Goal: Information Seeking & Learning: Learn about a topic

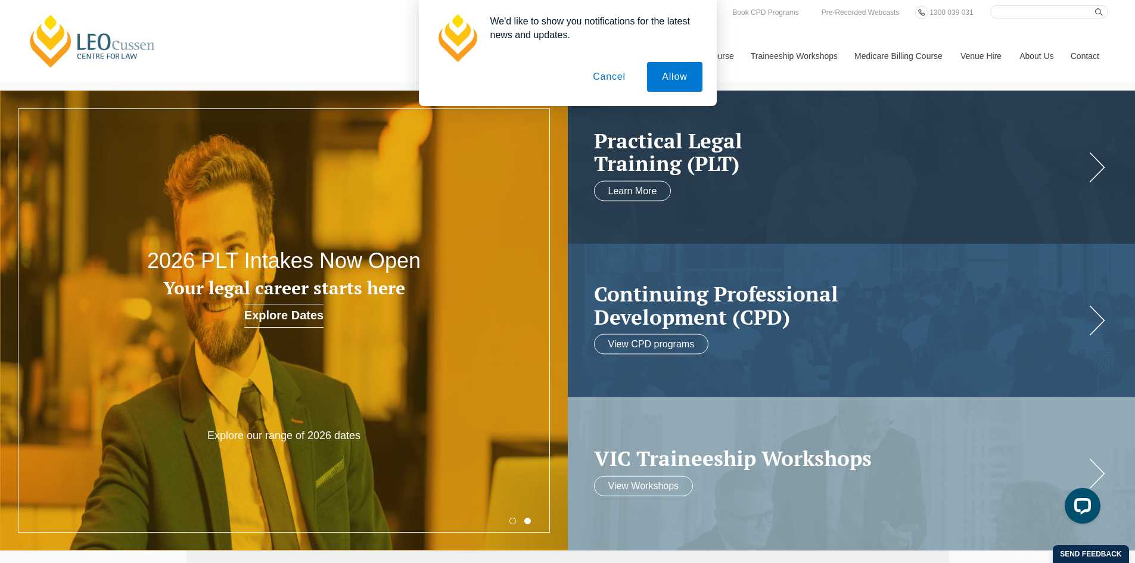
click at [608, 79] on button "Cancel" at bounding box center [609, 77] width 63 height 30
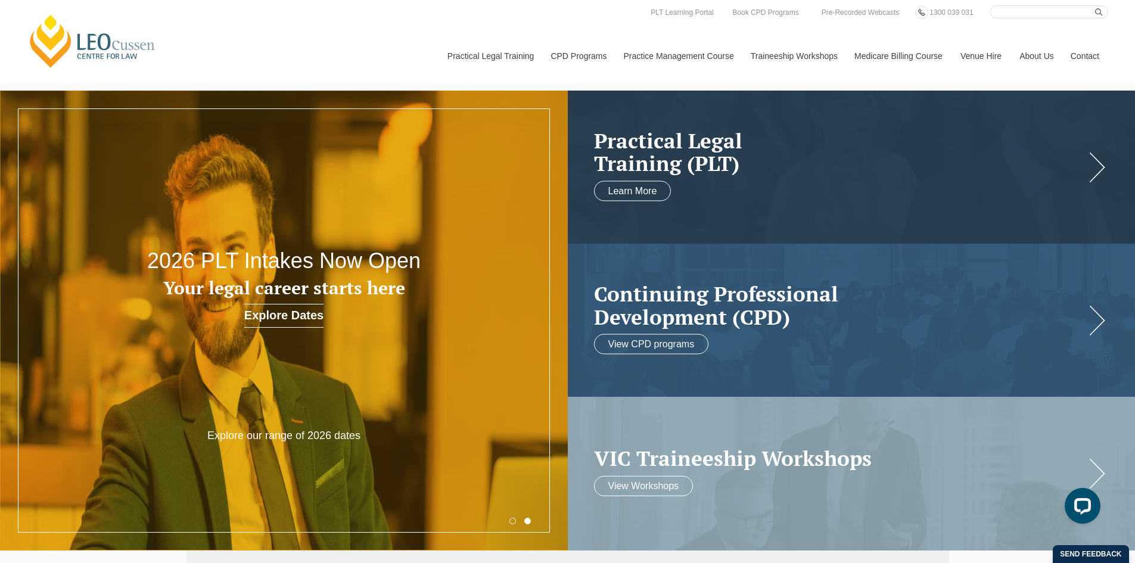
click at [909, 57] on link "Venue Hire" at bounding box center [981, 55] width 59 height 51
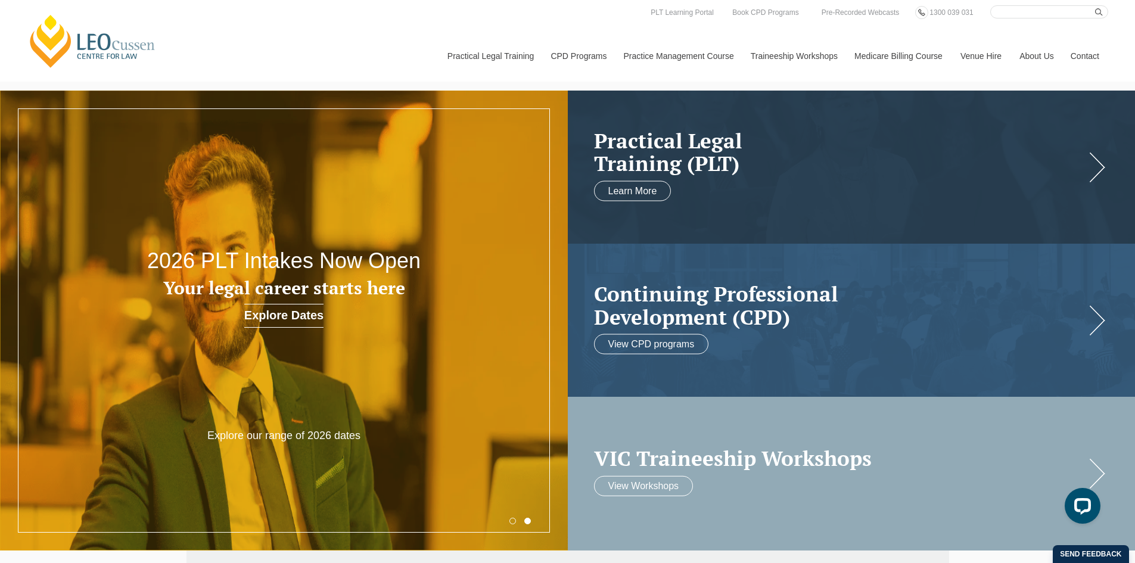
click at [844, 447] on h2 "VIC Traineeship Workshops" at bounding box center [840, 458] width 492 height 23
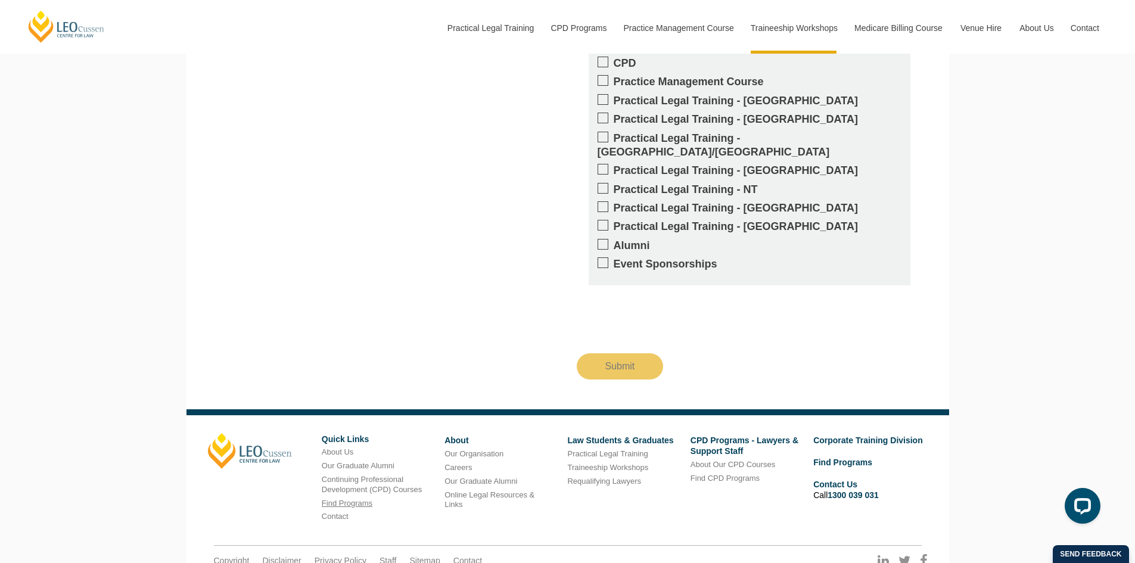
scroll to position [1284, 0]
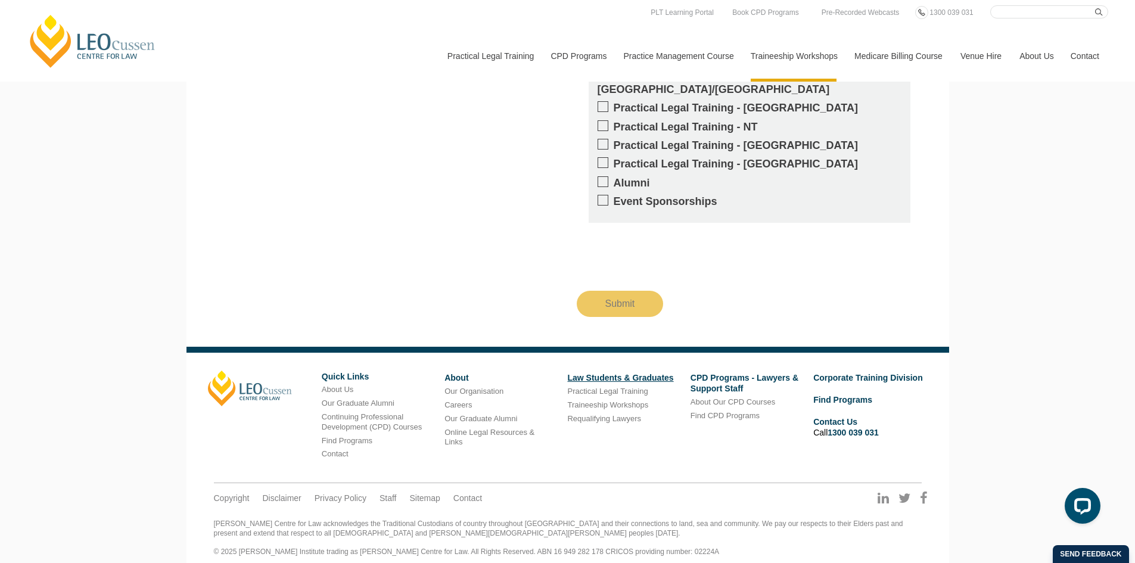
click at [642, 373] on link "Law Students & Graduates" at bounding box center [620, 378] width 106 height 10
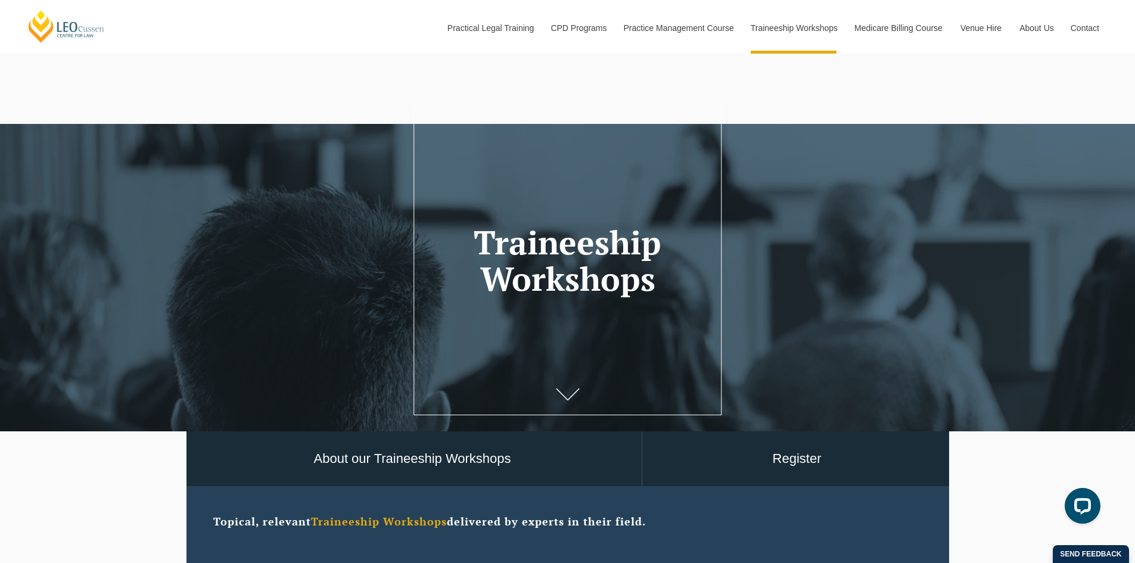
scroll to position [238, 0]
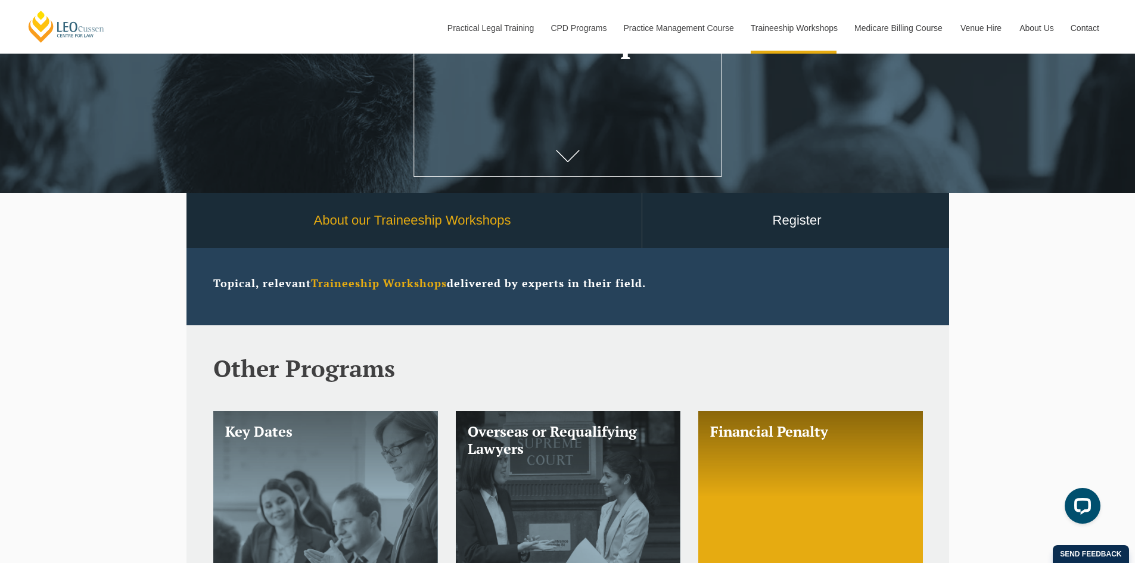
click at [491, 238] on link "About our Traineeship Workshops" at bounding box center [413, 220] width 458 height 55
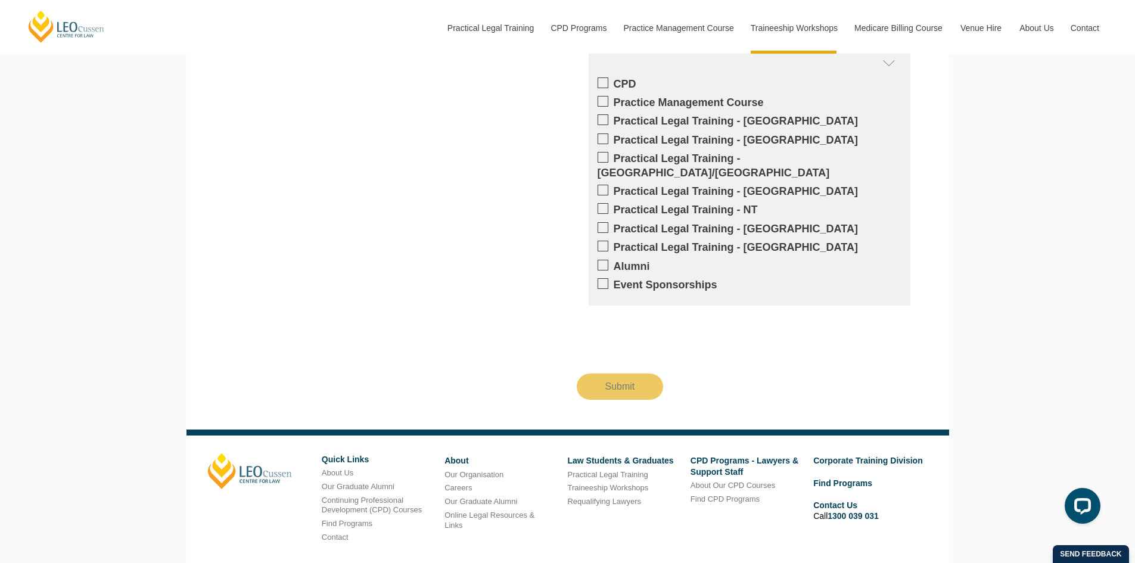
scroll to position [1798, 0]
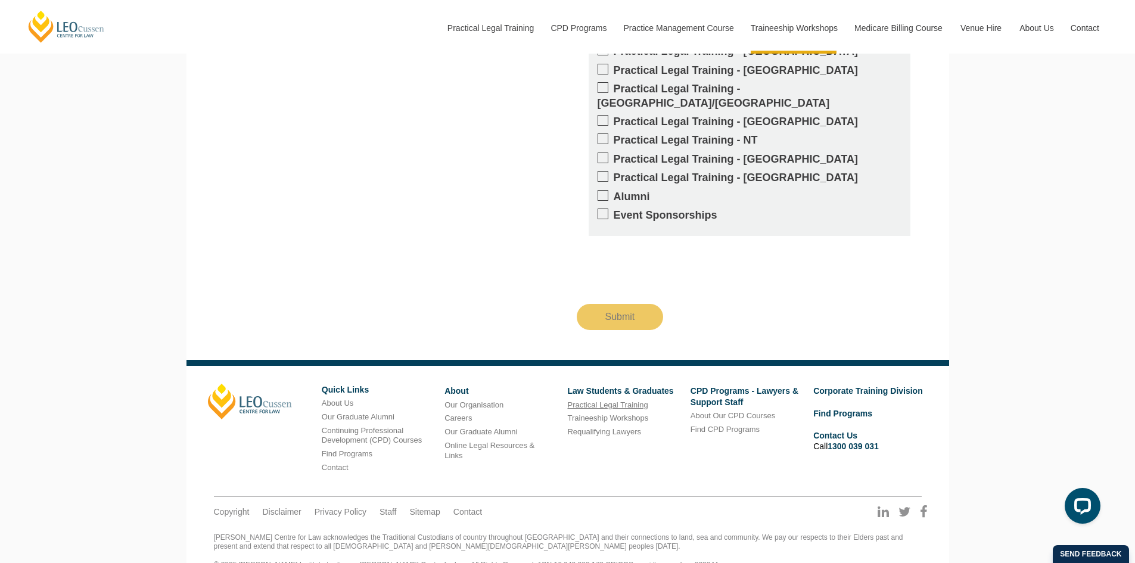
click at [630, 400] on link "Practical Legal Training" at bounding box center [607, 404] width 80 height 9
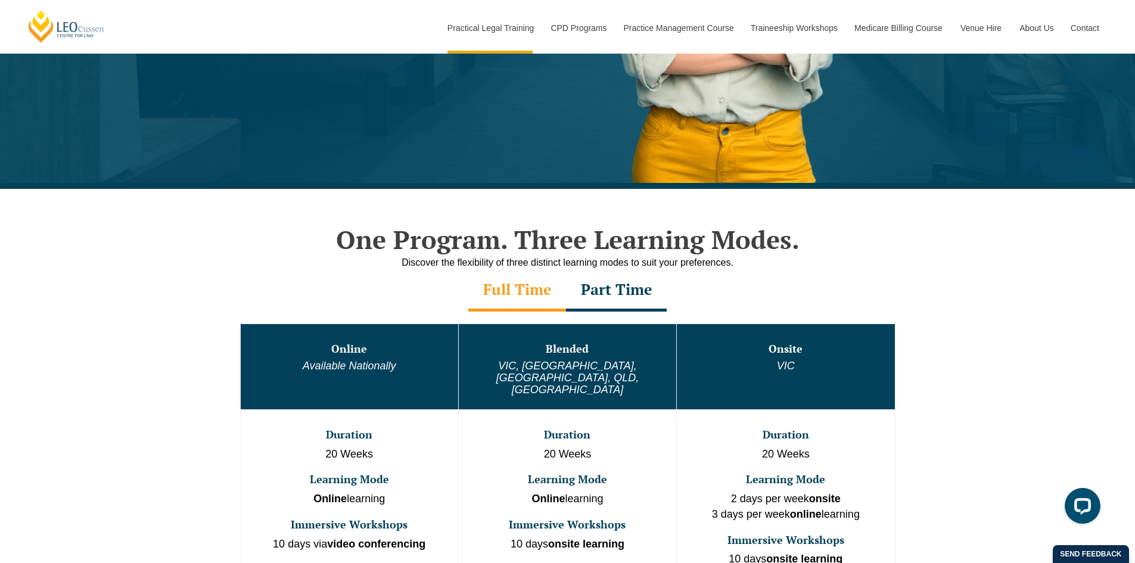
click at [70, 283] on div "One Program. Three Learning Modes. Discover the flexibility of three distinct l…" at bounding box center [567, 443] width 1135 height 509
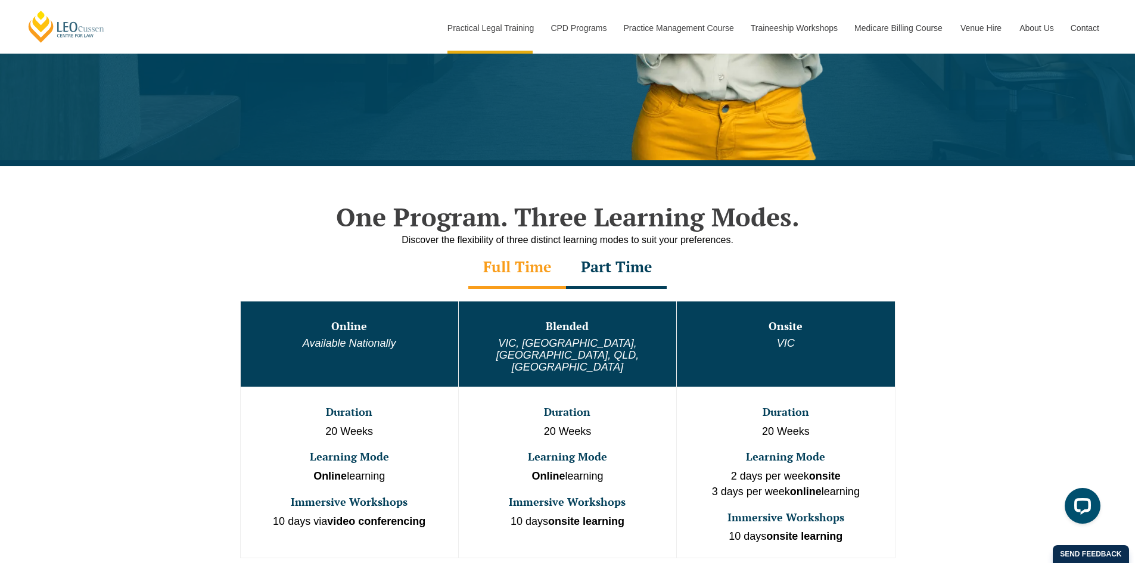
scroll to position [417, 0]
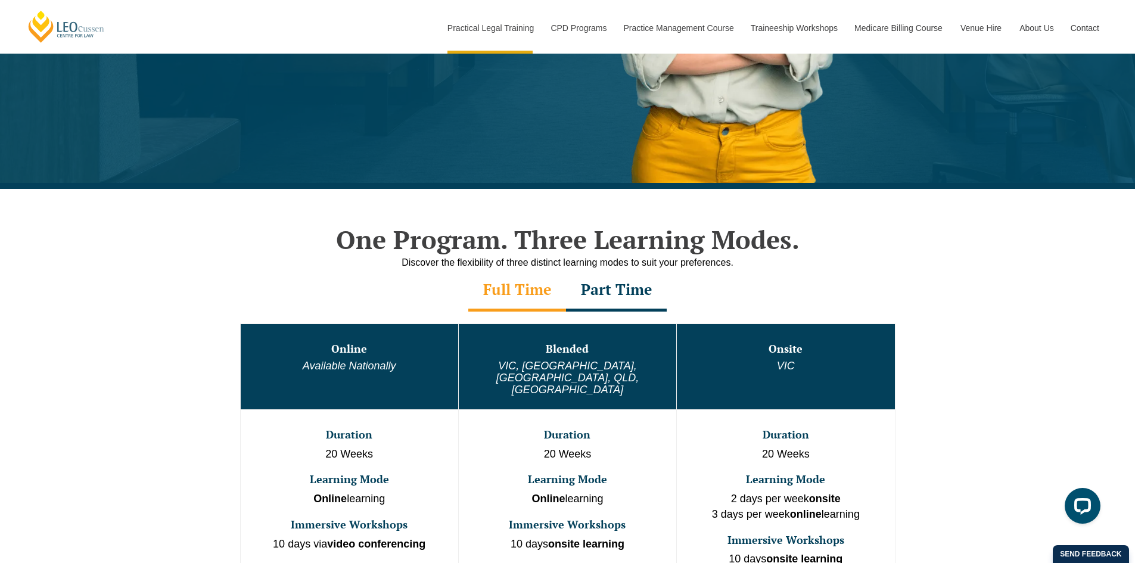
click at [639, 290] on div "Part Time" at bounding box center [616, 291] width 101 height 42
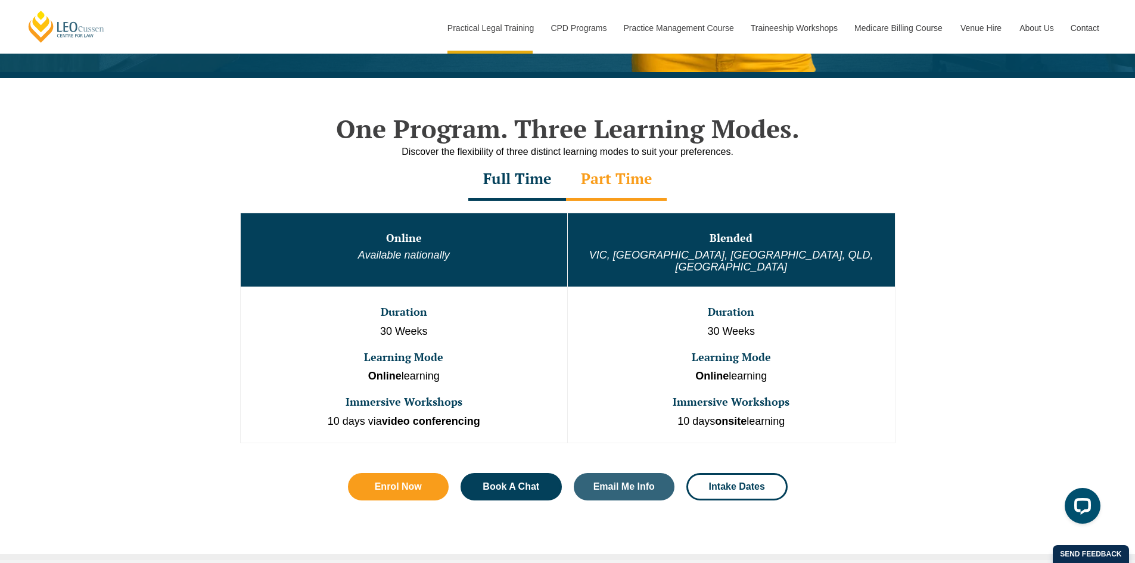
scroll to position [536, 0]
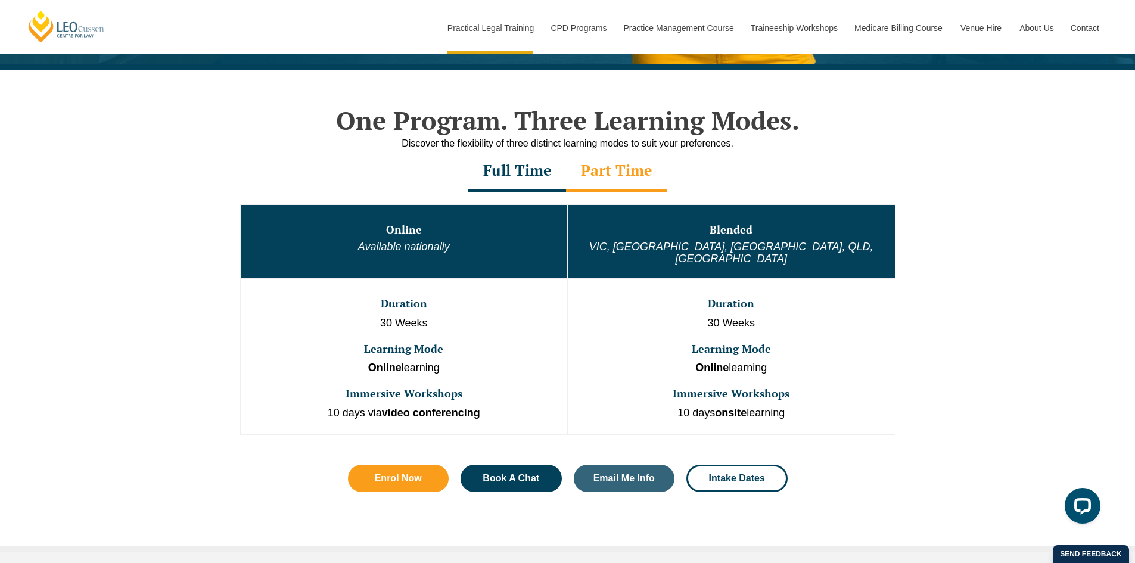
click at [512, 176] on div "Full Time" at bounding box center [517, 172] width 98 height 42
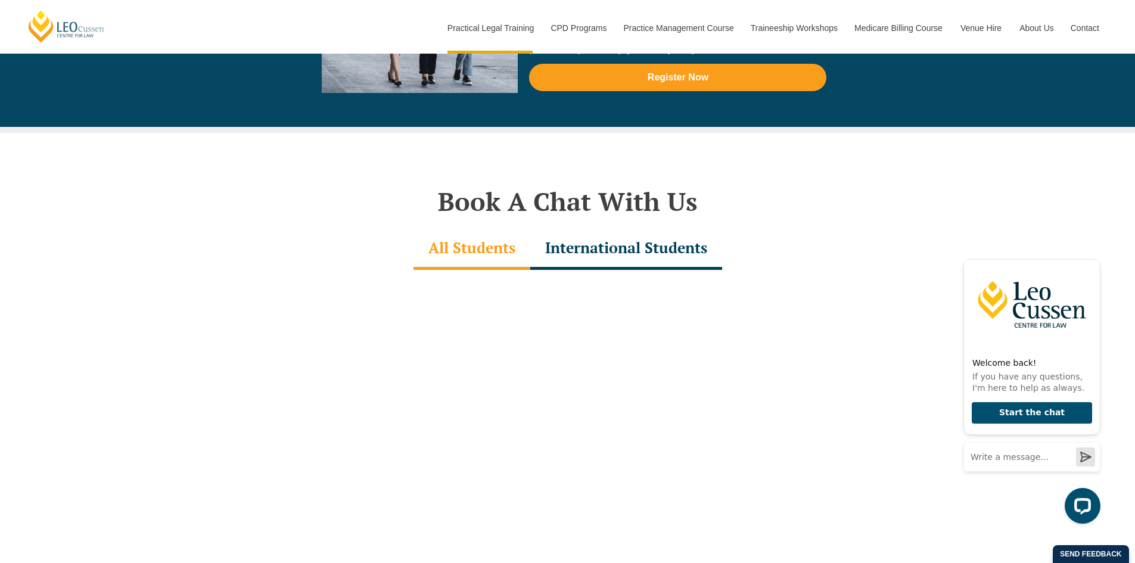
scroll to position [3516, 0]
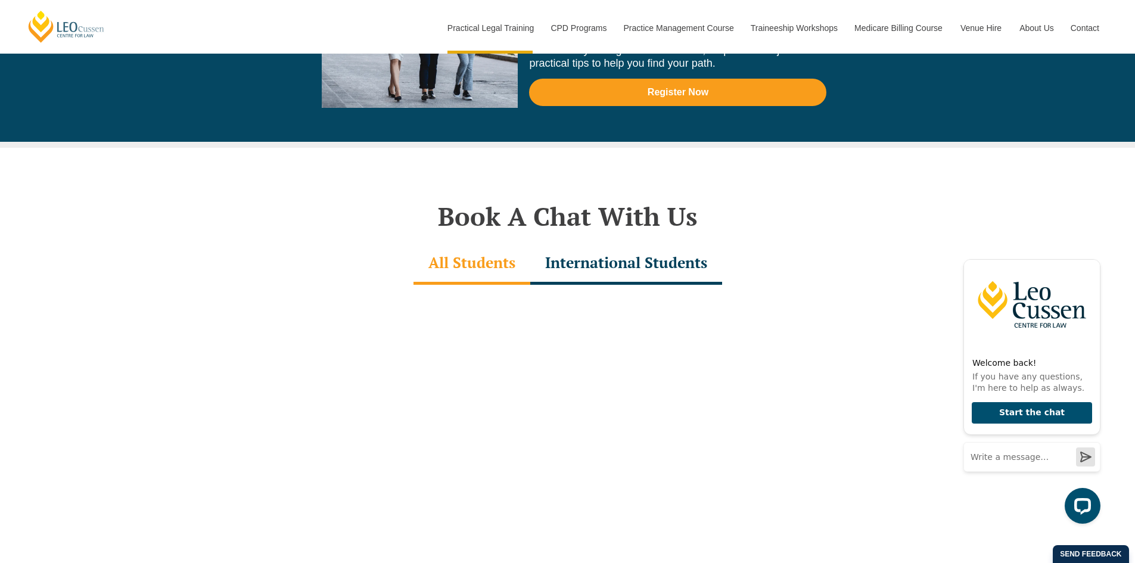
click at [717, 246] on div "International Students" at bounding box center [626, 264] width 192 height 42
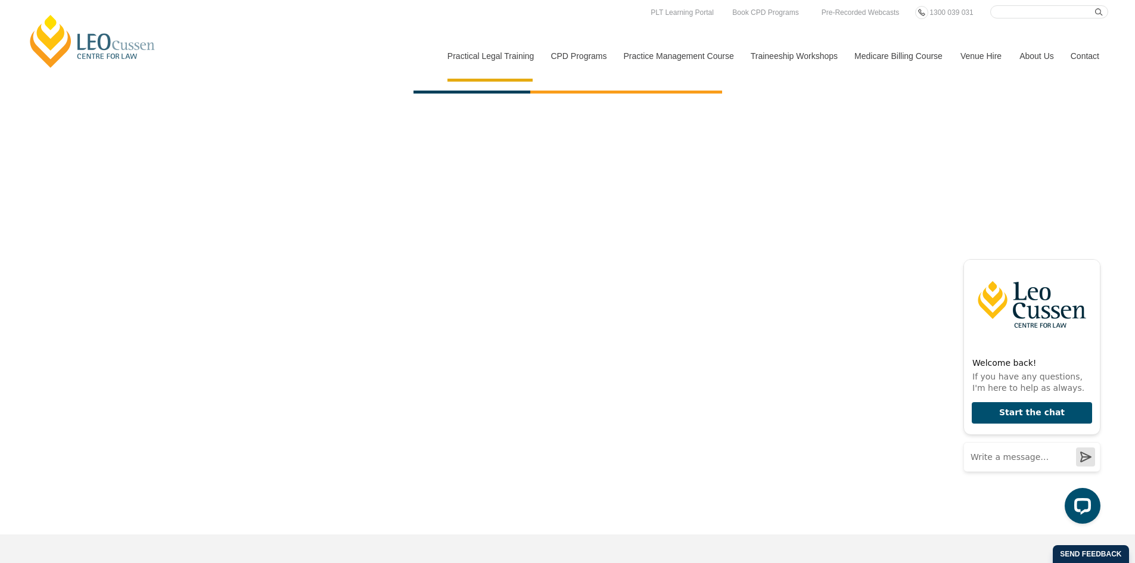
scroll to position [3635, 0]
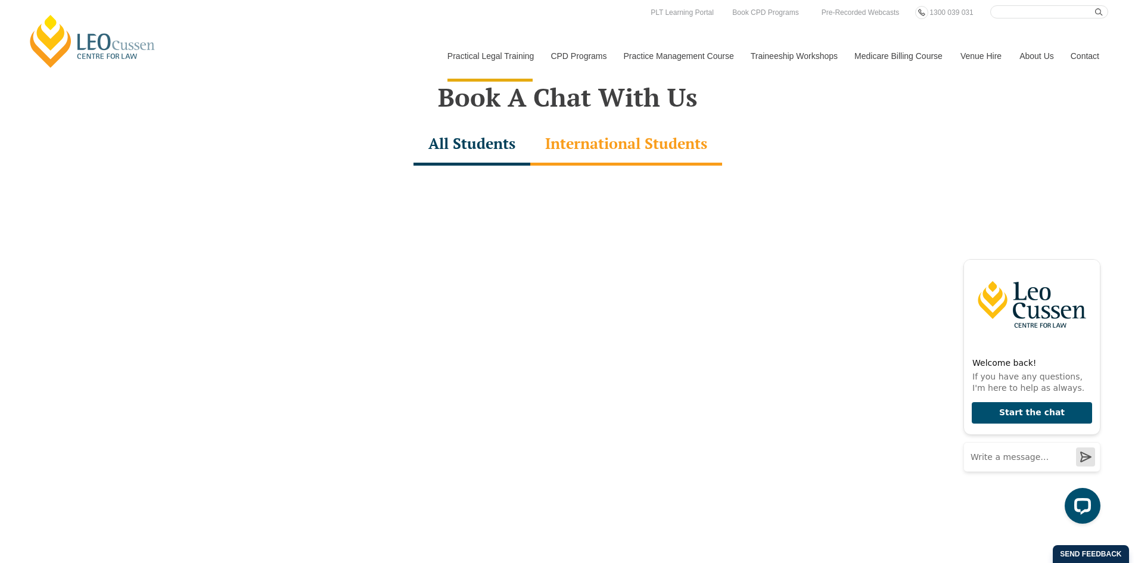
click at [475, 124] on div "All Students" at bounding box center [472, 145] width 117 height 42
